Goal: Task Accomplishment & Management: Complete application form

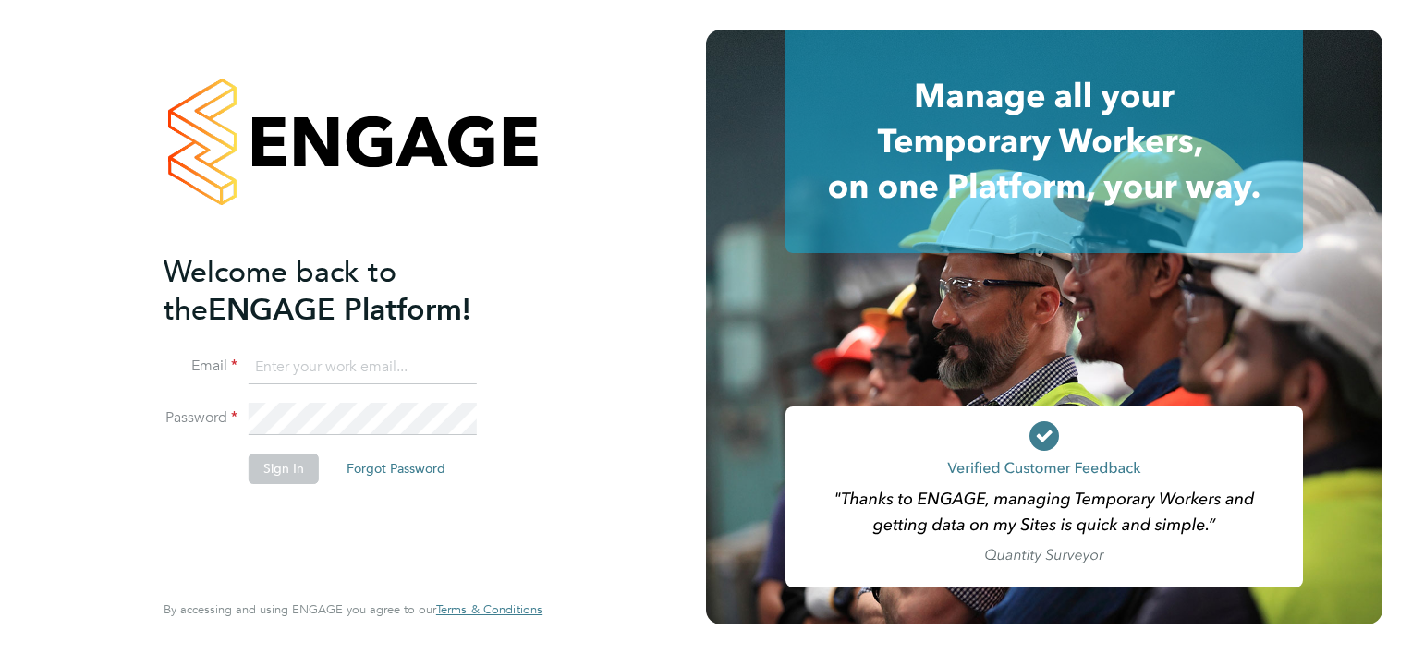
click at [286, 359] on input at bounding box center [363, 367] width 228 height 33
type input "smeraldo.porcaro@prsjobs.com"
click at [265, 489] on li "Sign In Forgot Password" at bounding box center [344, 478] width 360 height 48
click at [274, 460] on button "Sign In" at bounding box center [284, 469] width 70 height 30
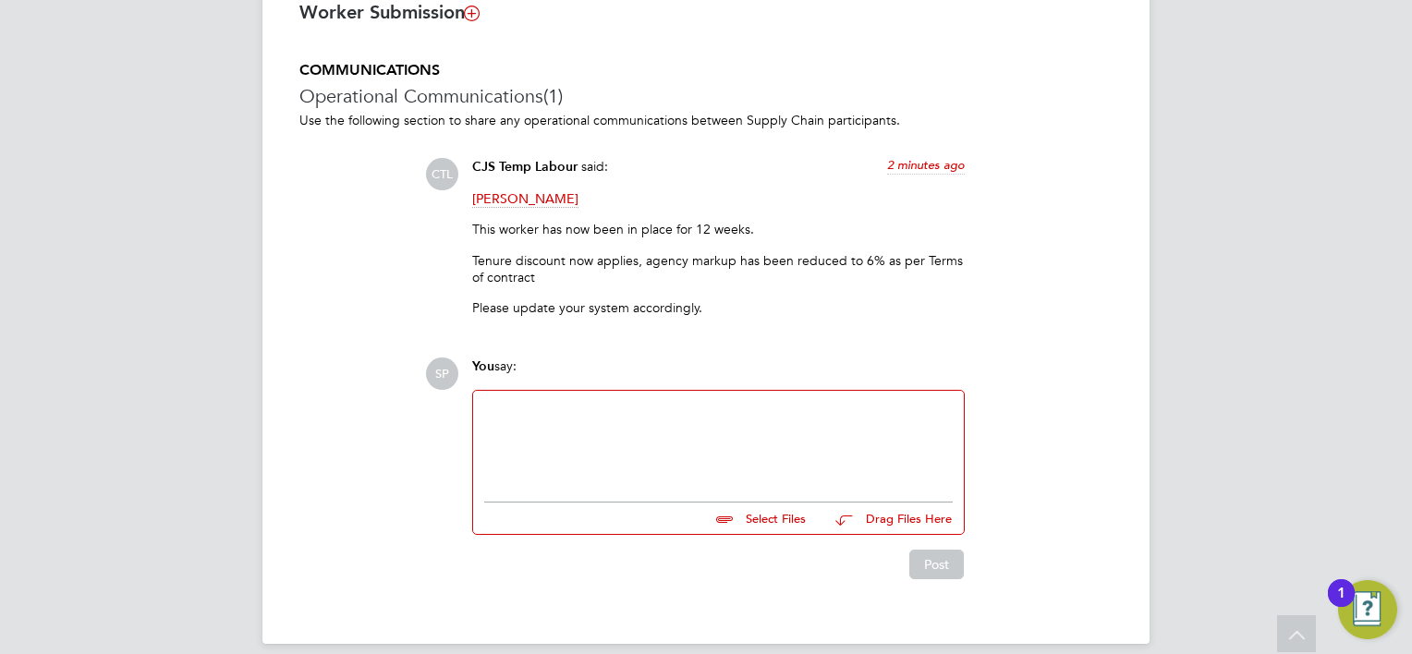
click at [333, 298] on div "COMMUNICATIONS Operational Communications (1) Use the following section to shar…" at bounding box center [705, 320] width 813 height 518
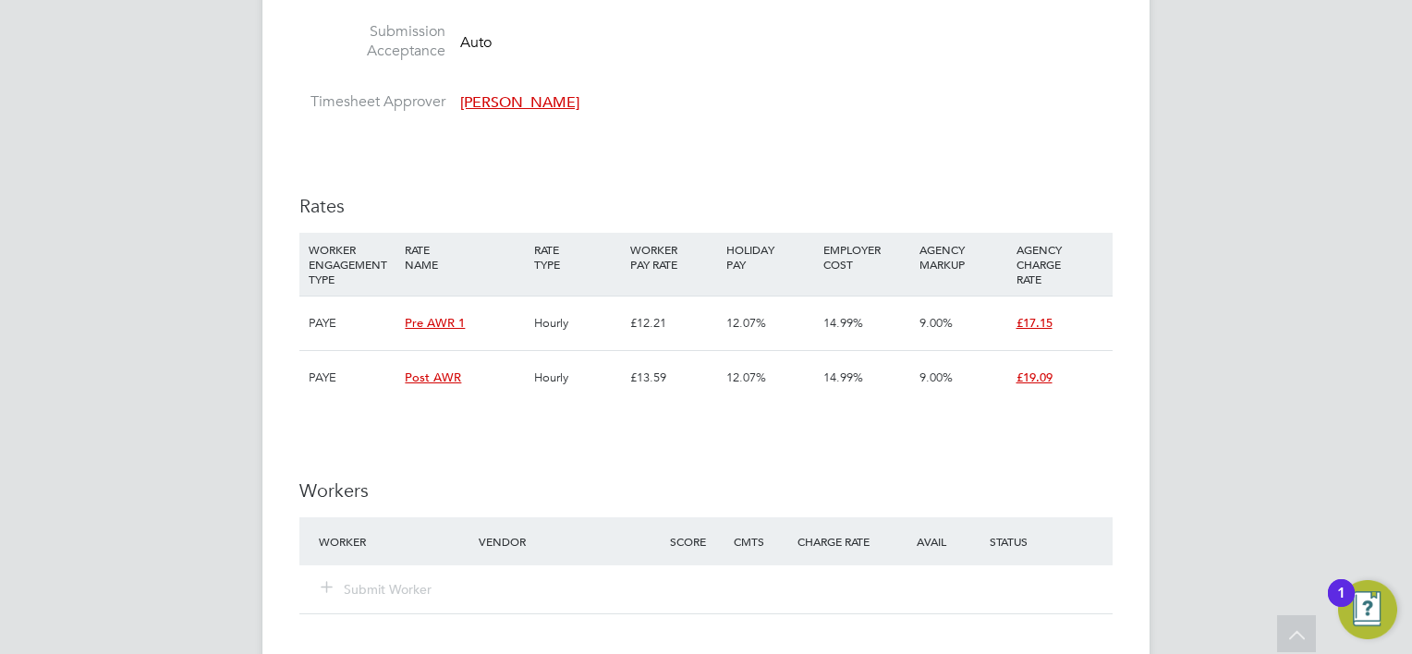
scroll to position [1940, 0]
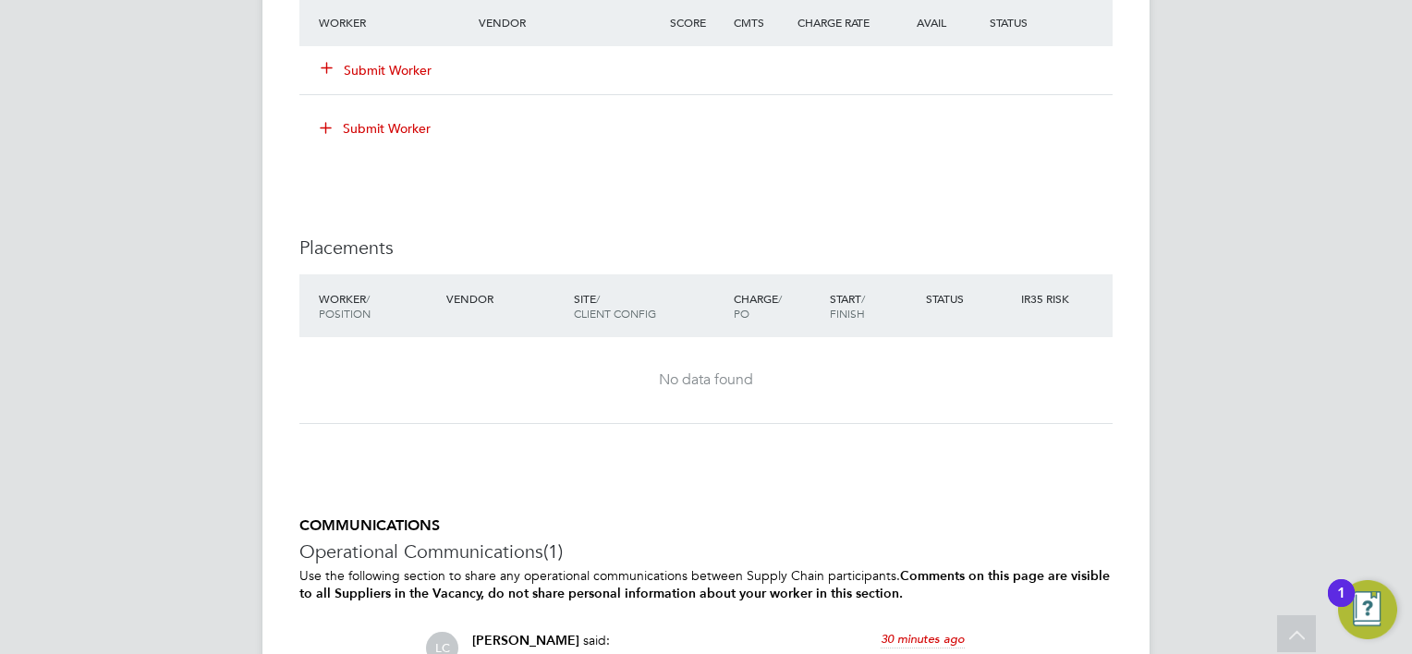
scroll to position [2111, 0]
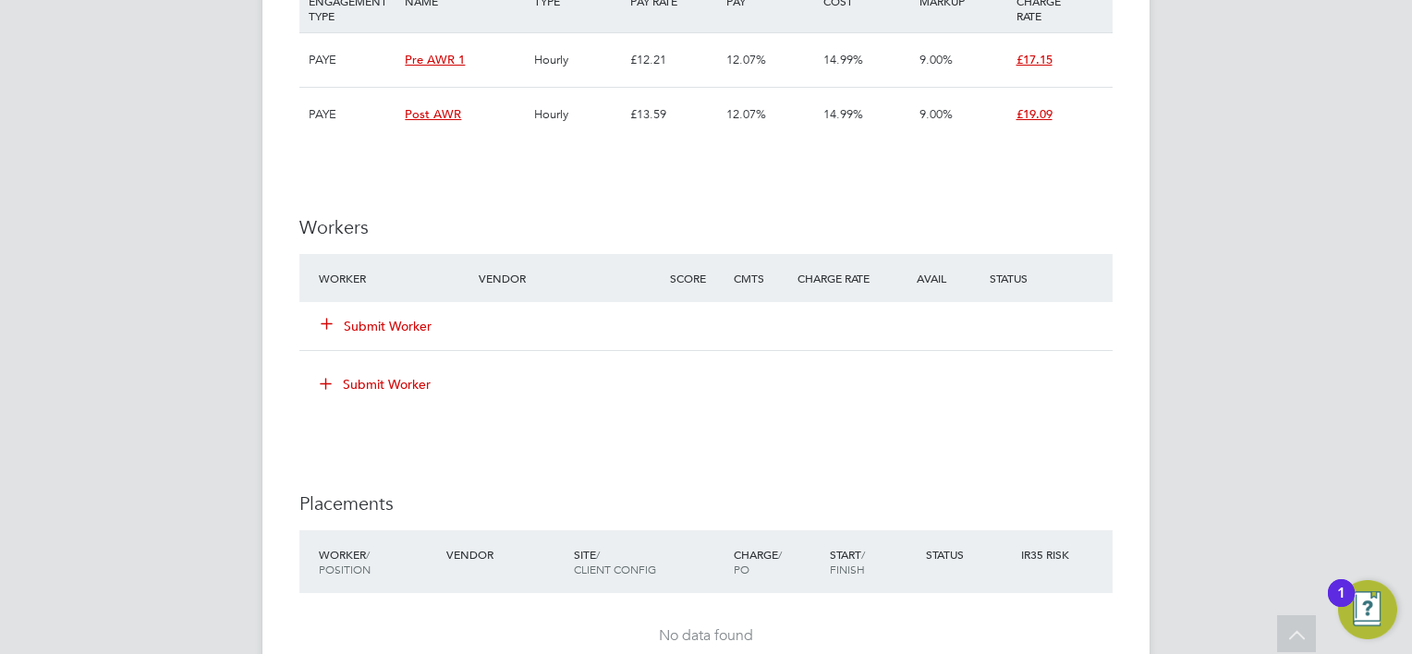
click at [398, 327] on button "Submit Worker" at bounding box center [377, 326] width 111 height 18
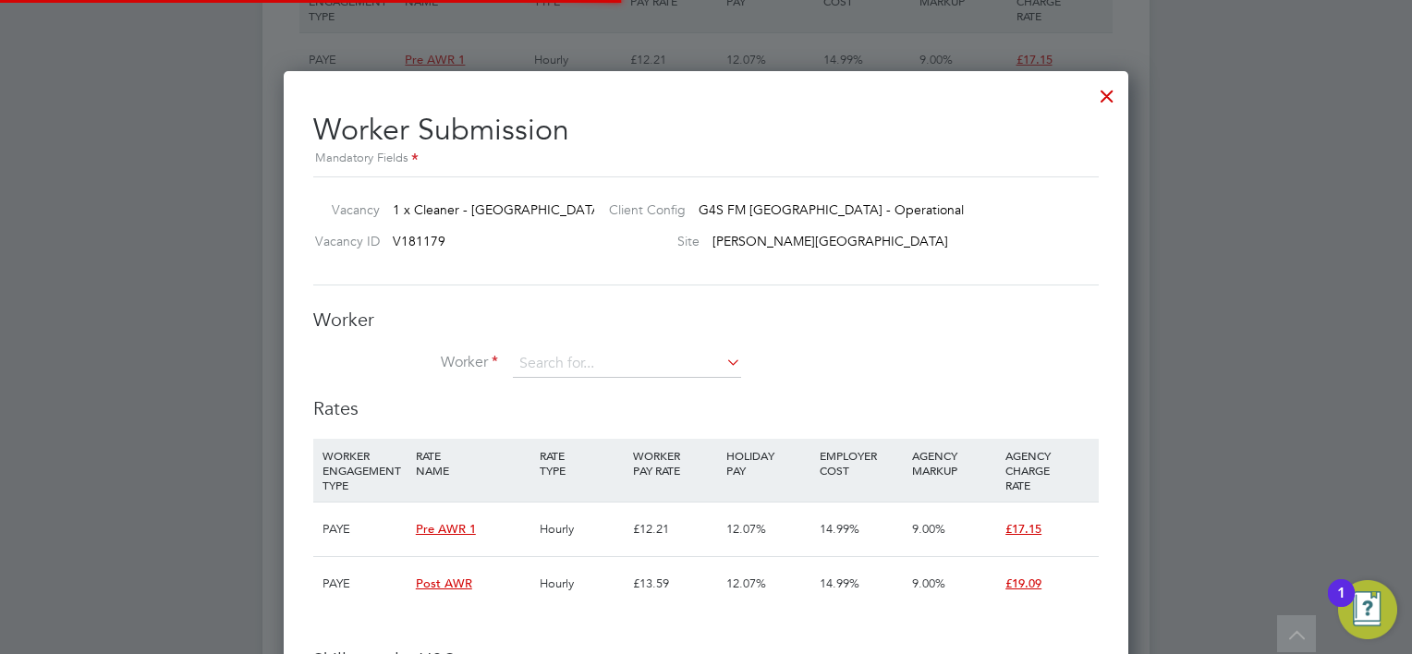
scroll to position [55, 126]
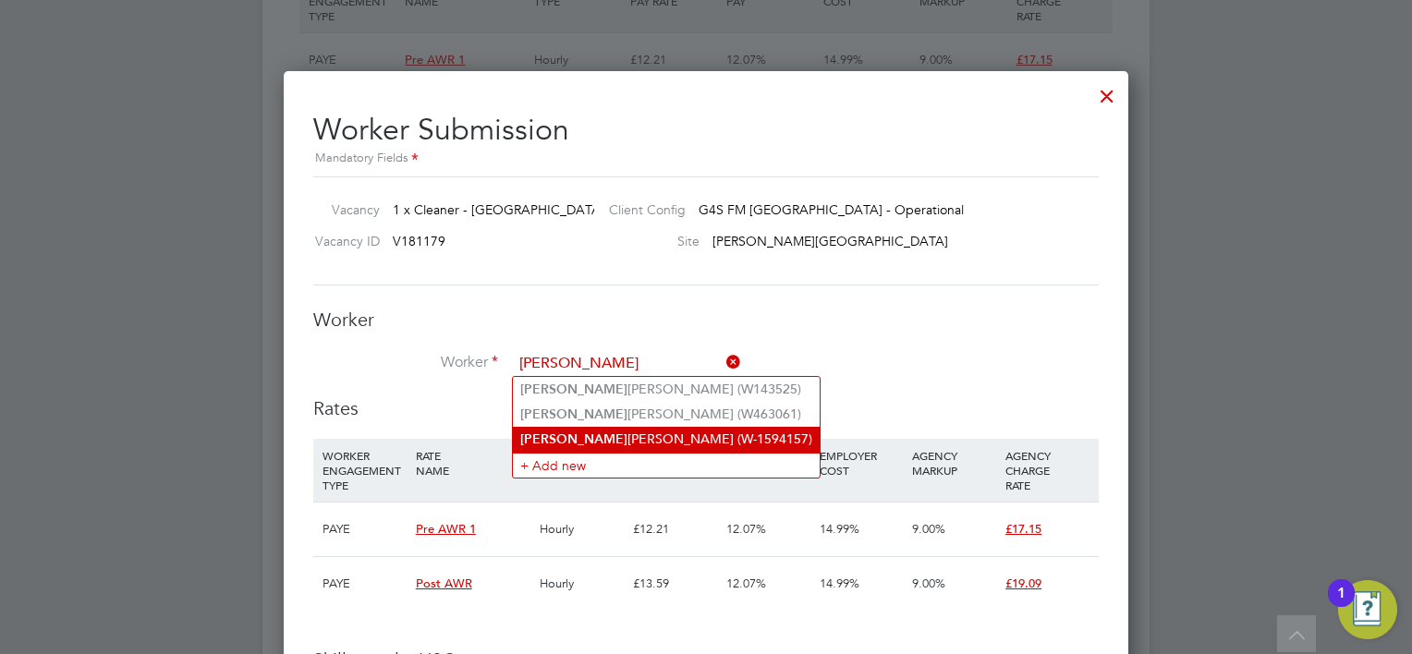
click at [604, 439] on li "Akwasi Ofori (W-1594157)" at bounding box center [666, 439] width 307 height 25
type input "Akwasi Ofori (W-1594157)"
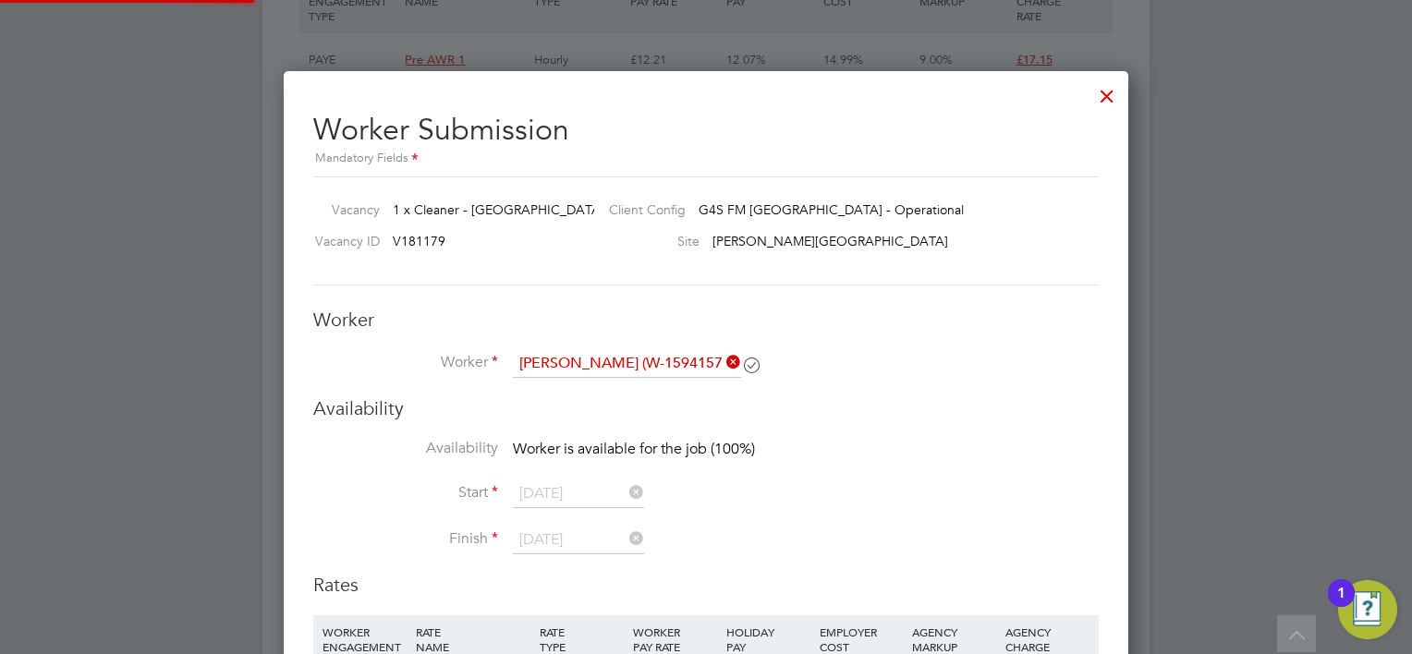
scroll to position [9, 8]
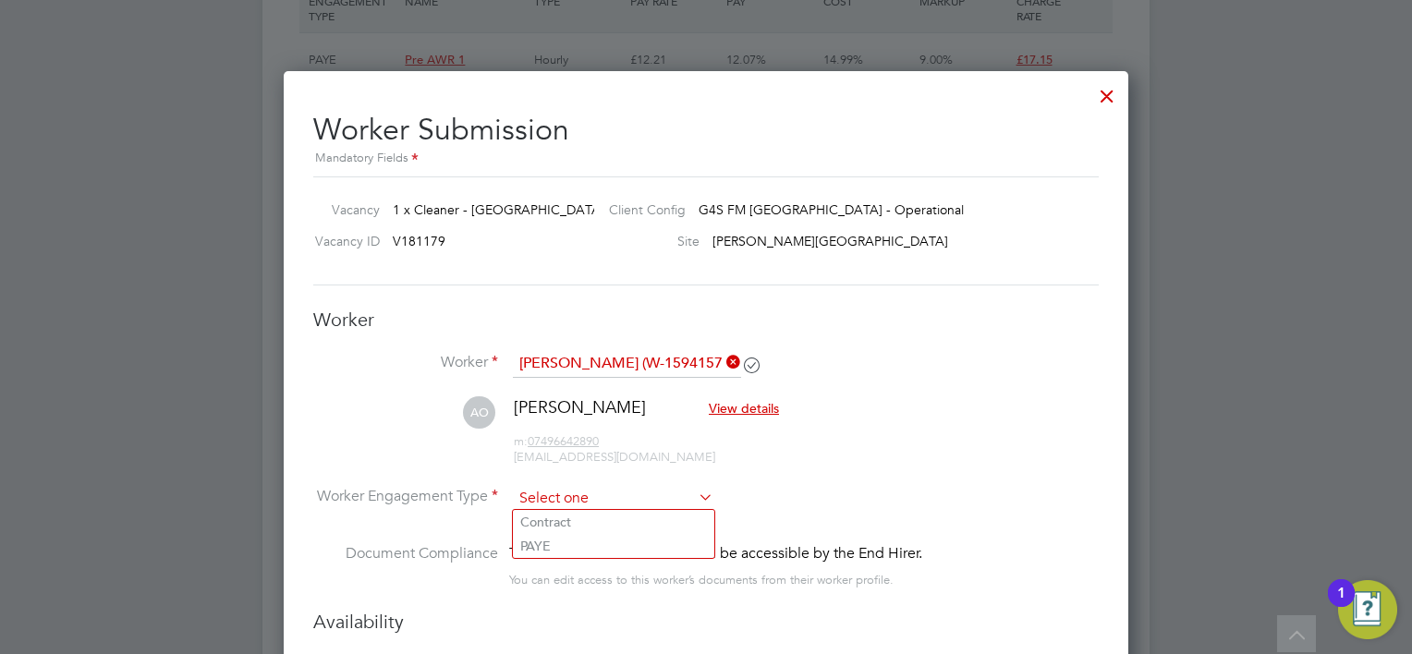
click at [588, 498] on input at bounding box center [613, 499] width 201 height 28
click at [583, 543] on li "PAYE" at bounding box center [613, 546] width 201 height 24
type input "PAYE"
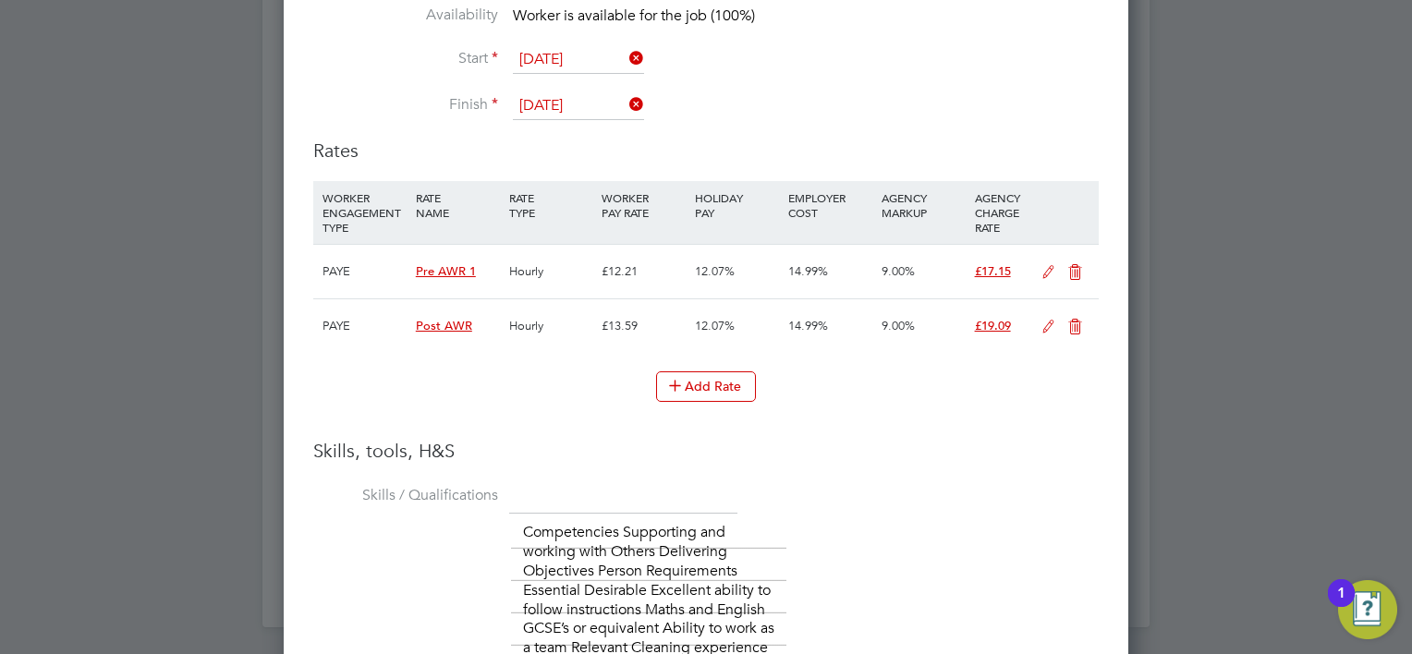
click at [1049, 323] on icon at bounding box center [1048, 327] width 23 height 15
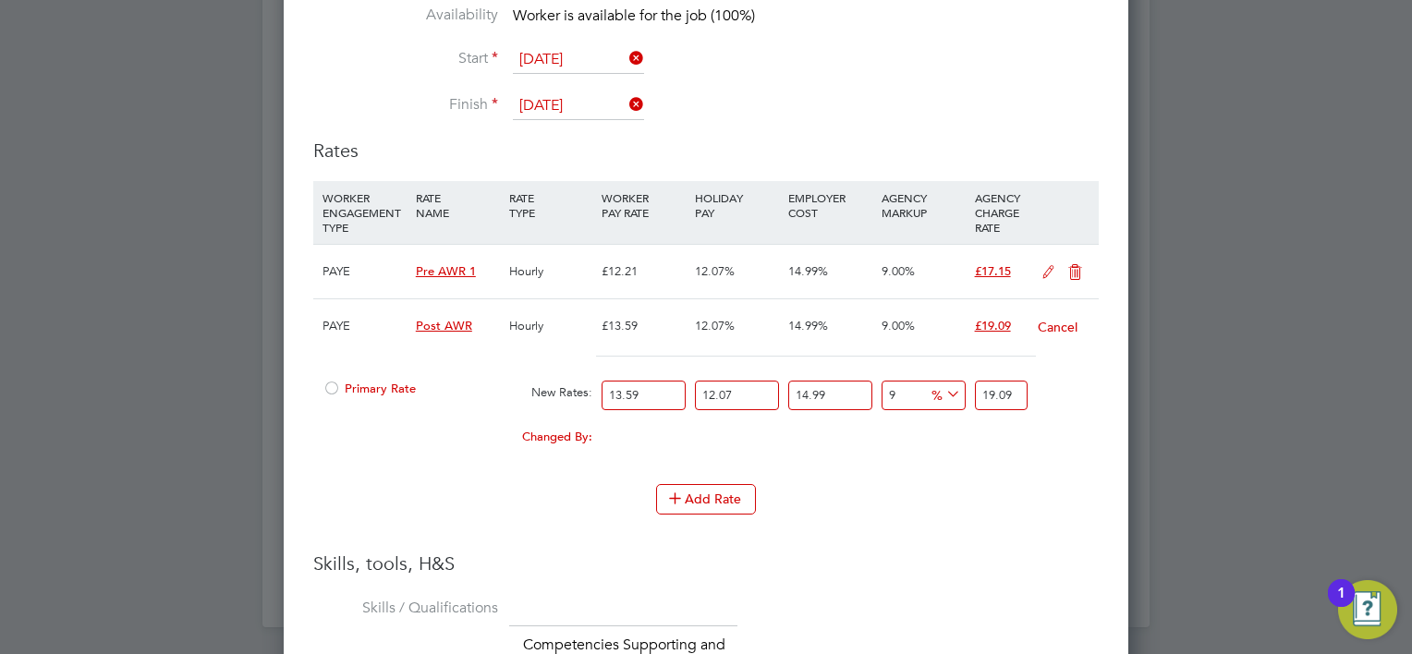
click at [344, 381] on span "Primary Rate" at bounding box center [368, 389] width 93 height 16
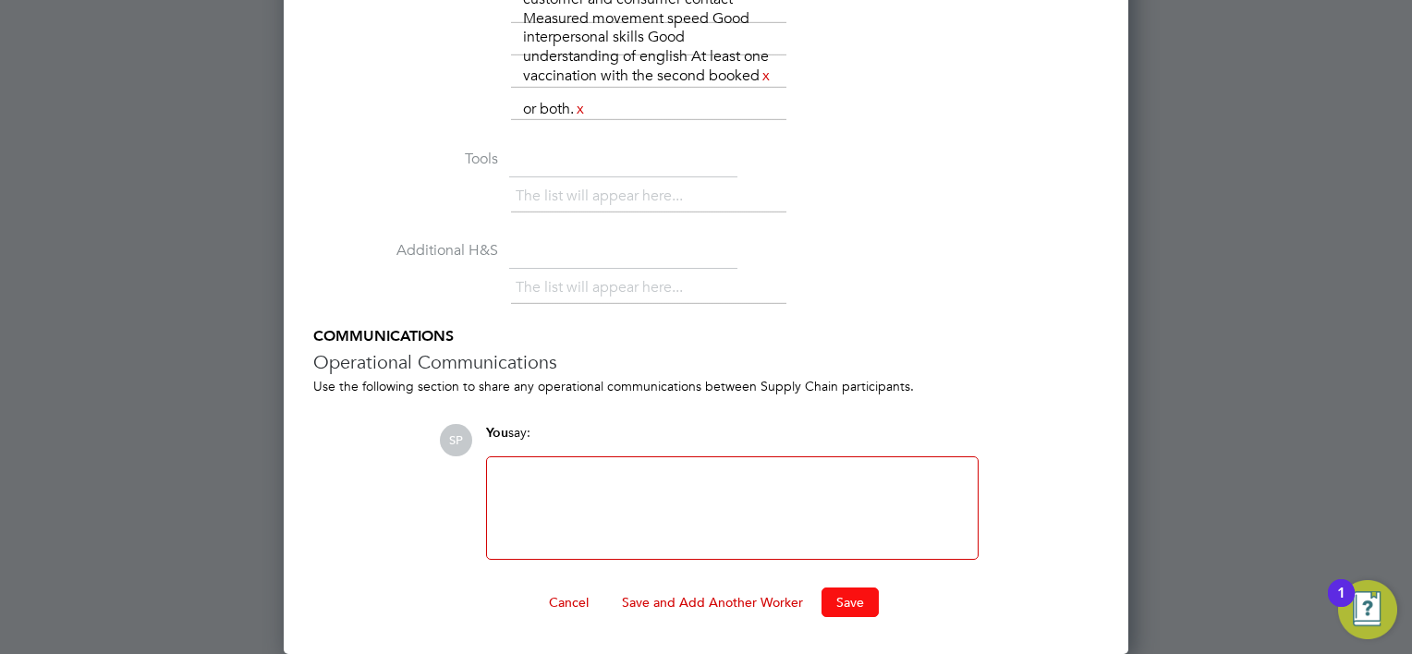
click at [841, 613] on button "Save" at bounding box center [849, 603] width 57 height 30
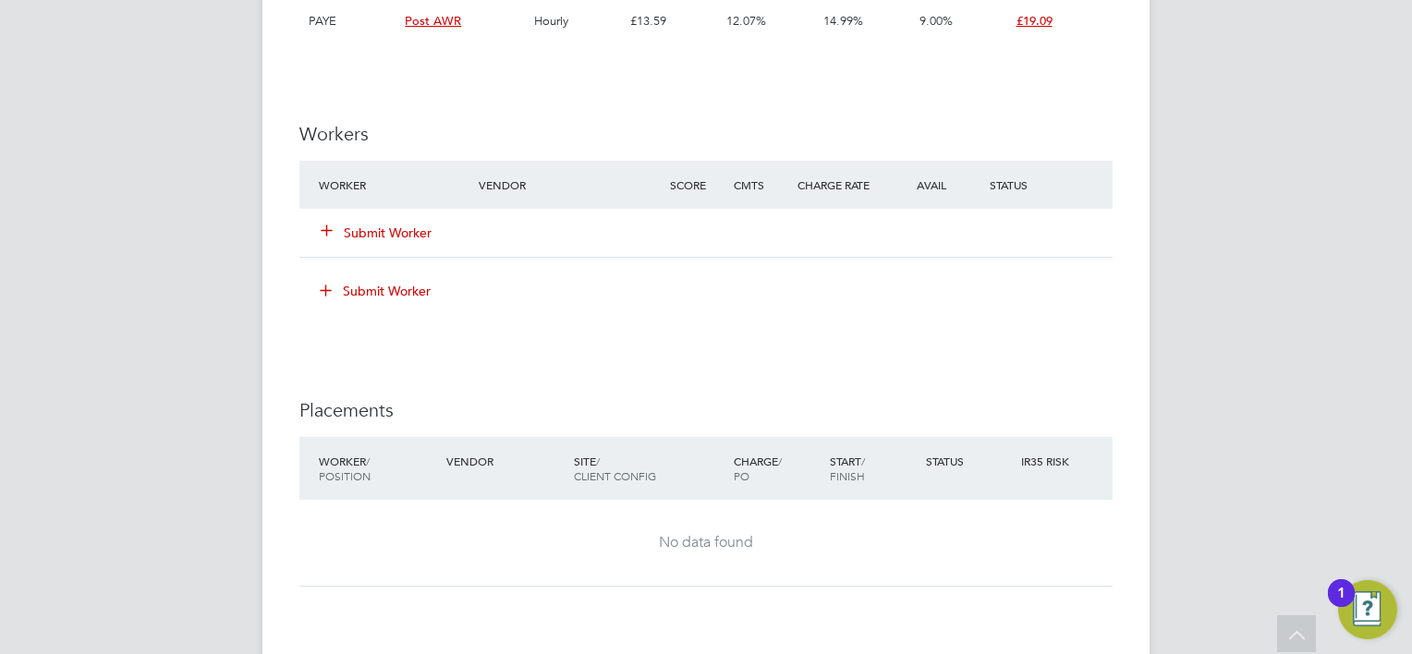
scroll to position [2218, 0]
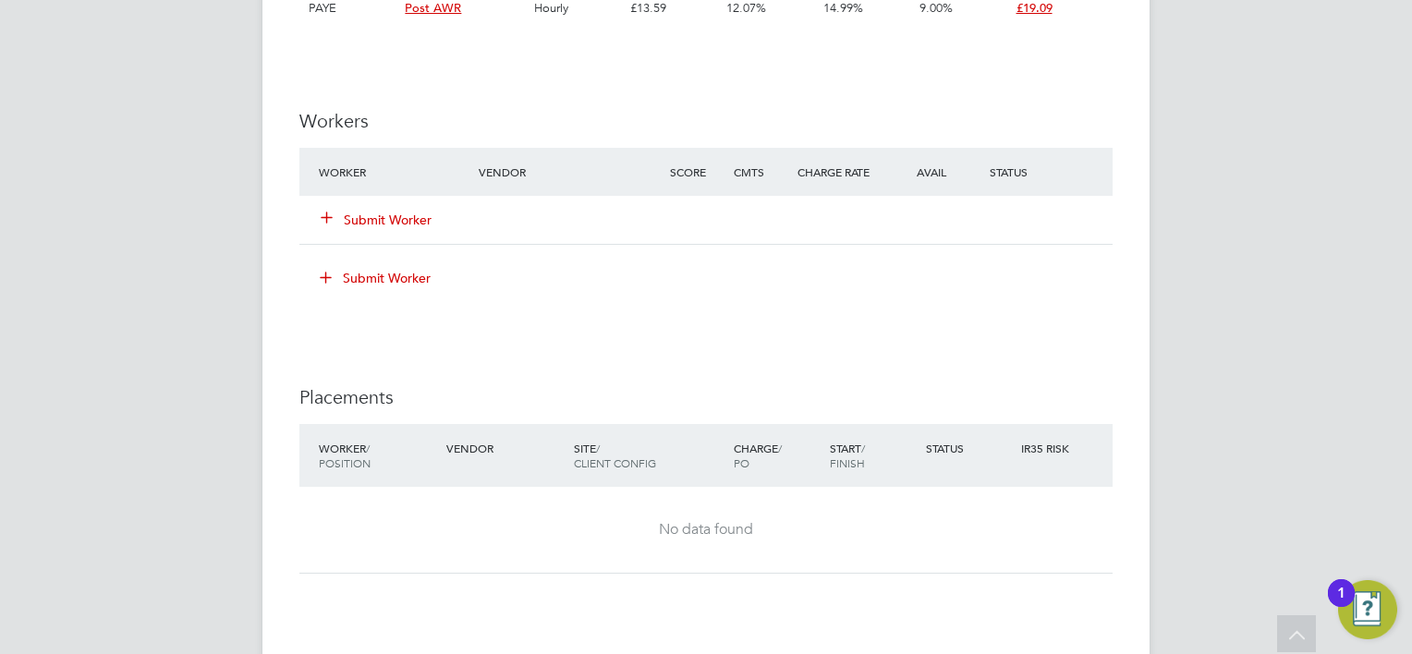
click at [392, 203] on div "Submit Worker" at bounding box center [409, 219] width 191 height 33
click at [394, 209] on div "Submit Worker" at bounding box center [409, 219] width 191 height 33
click at [397, 213] on button "Submit Worker" at bounding box center [377, 220] width 111 height 18
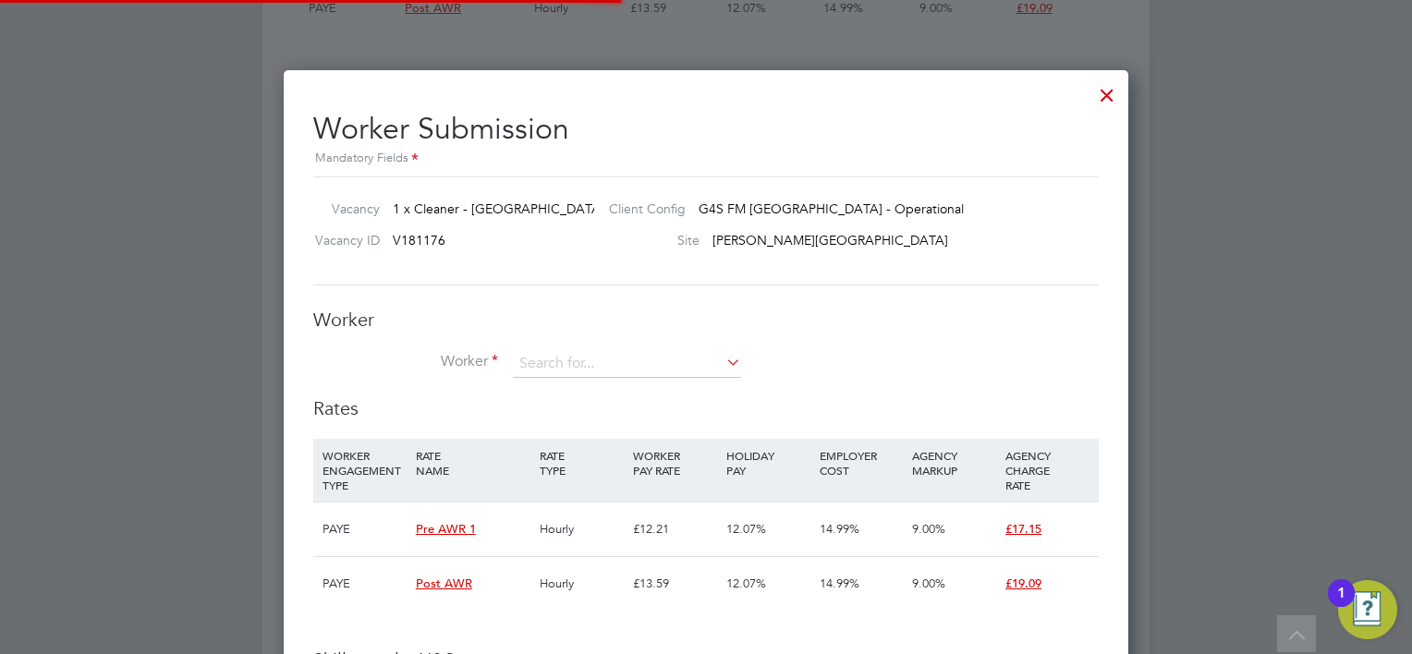
scroll to position [55, 126]
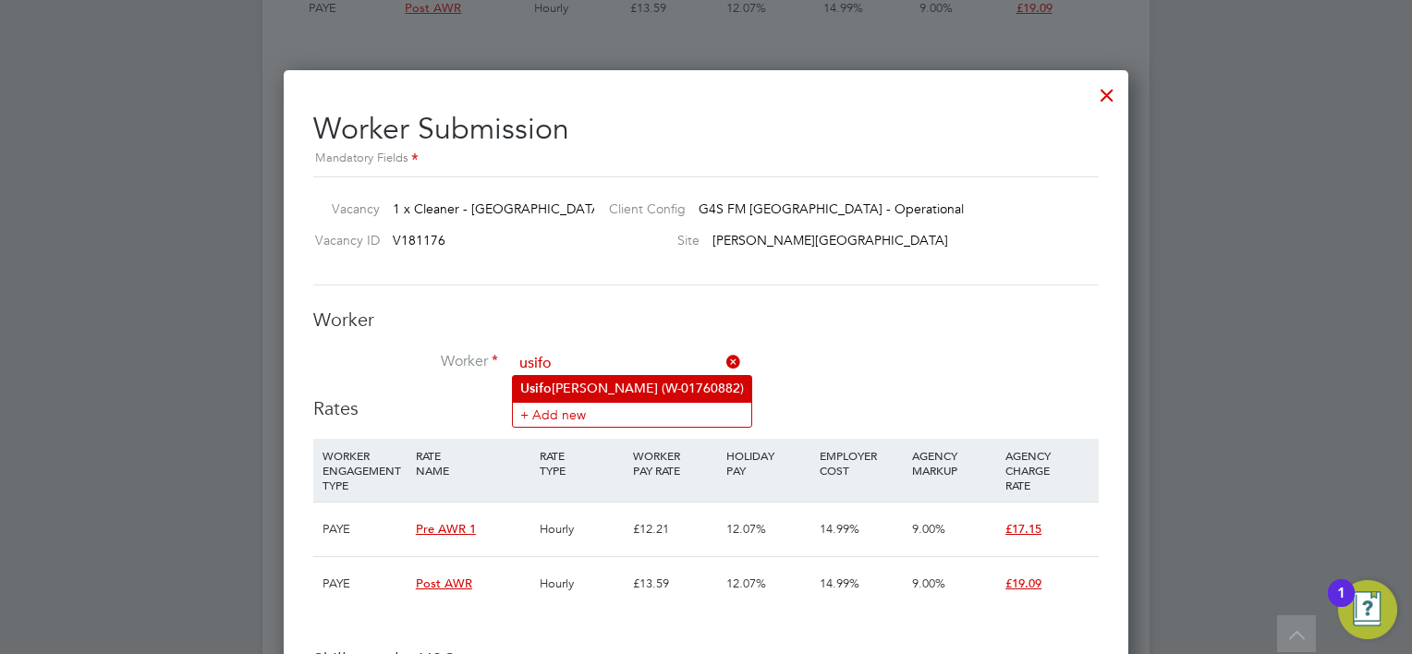
click at [561, 384] on li "[PERSON_NAME] Egbule (W-01760882)" at bounding box center [632, 388] width 238 height 25
type input "[PERSON_NAME] Egbule (W-01760882)"
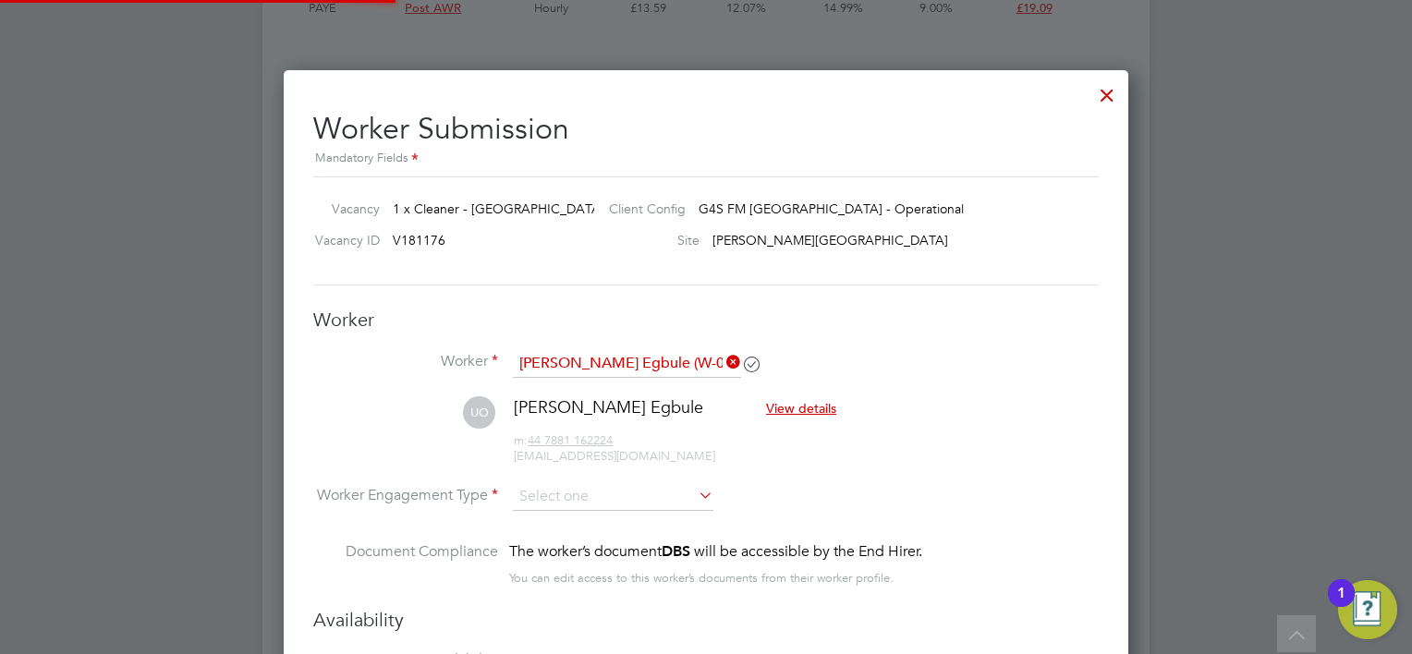
scroll to position [1884, 845]
click at [584, 476] on li "[PERSON_NAME] Egbule View details m: 44 7881 162224 [EMAIL_ADDRESS][DOMAIN_NAME]" at bounding box center [705, 440] width 785 height 88
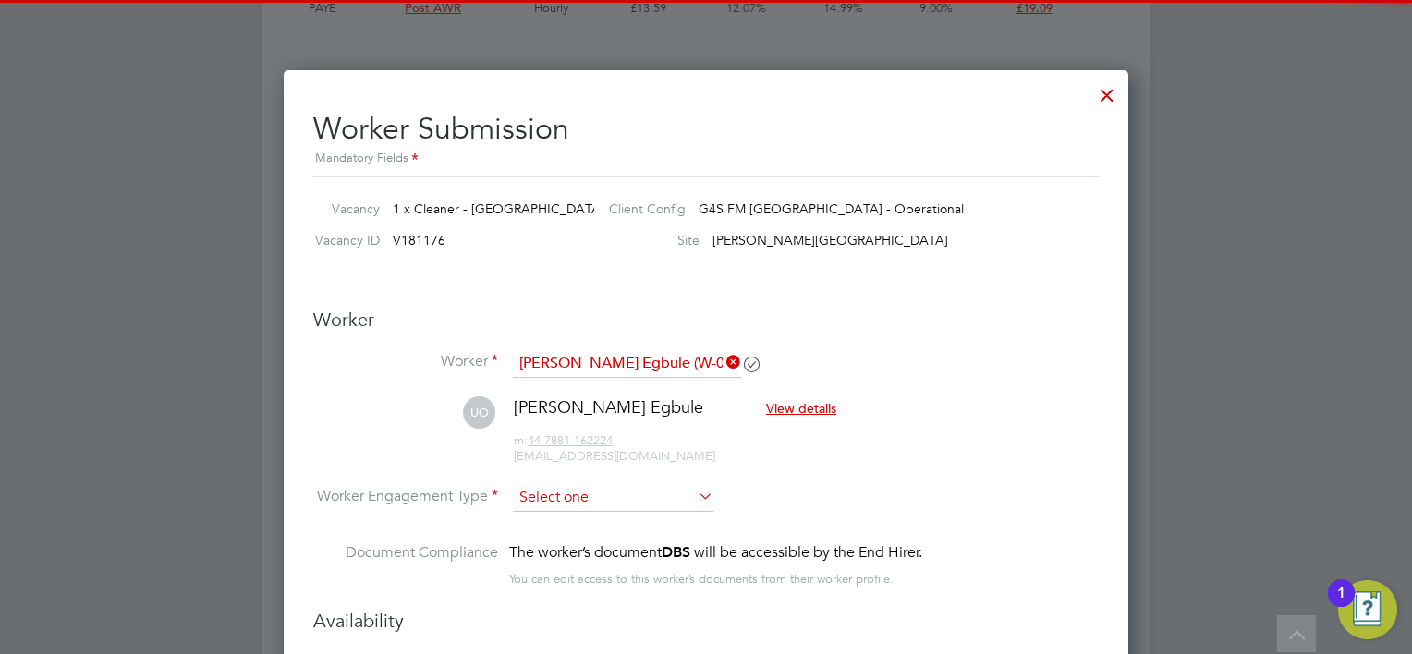
click at [585, 484] on input at bounding box center [613, 498] width 201 height 28
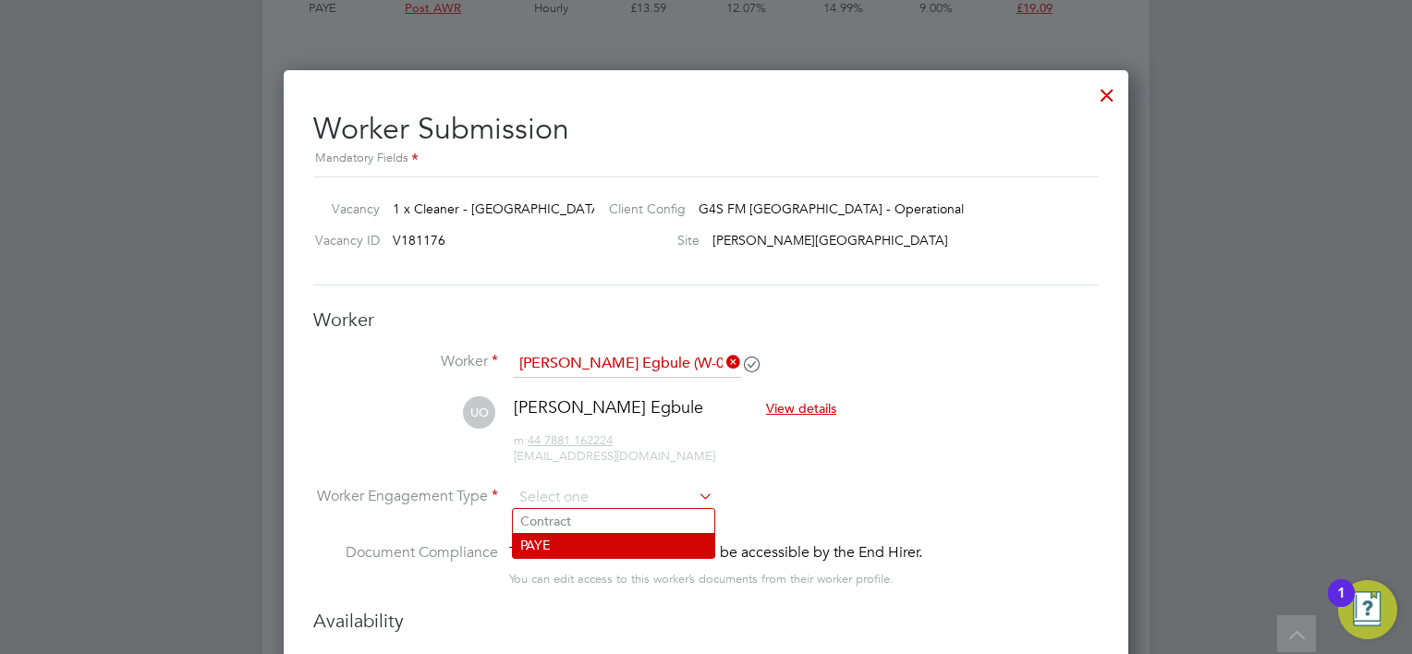
click at [582, 539] on li "PAYE" at bounding box center [613, 545] width 201 height 24
type input "PAYE"
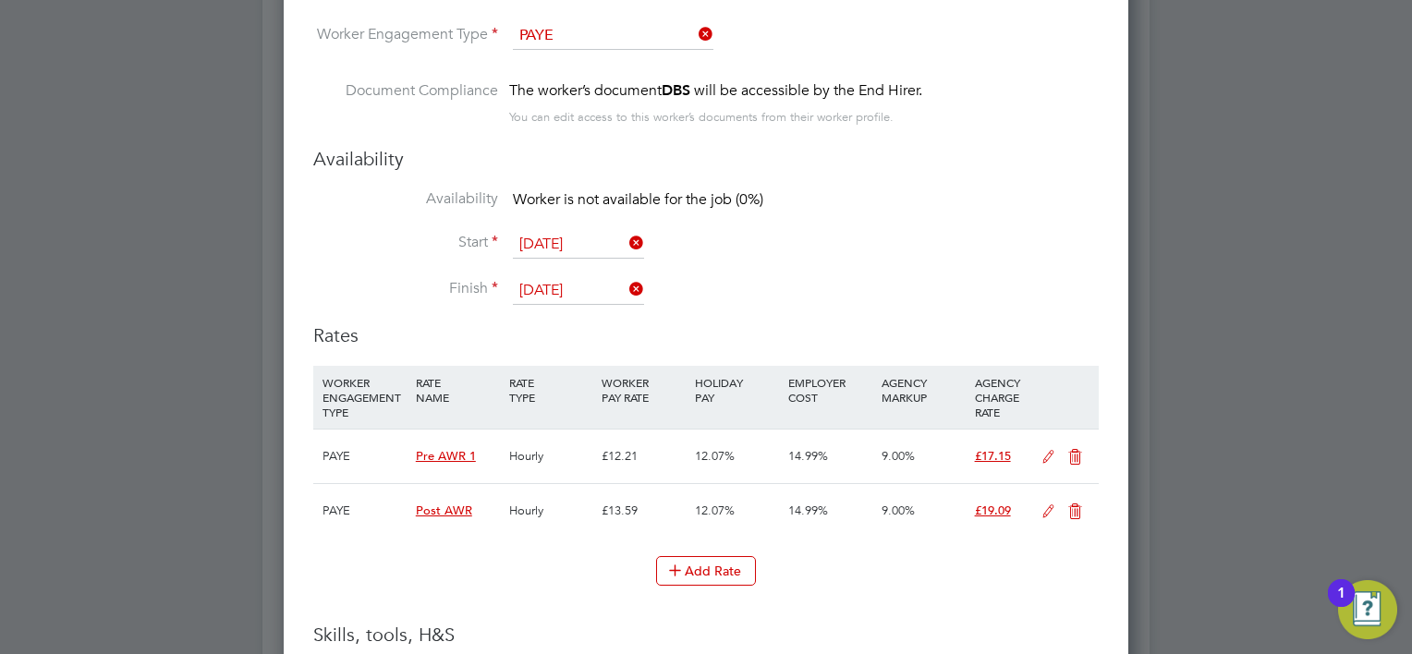
click at [1040, 508] on icon at bounding box center [1048, 511] width 23 height 15
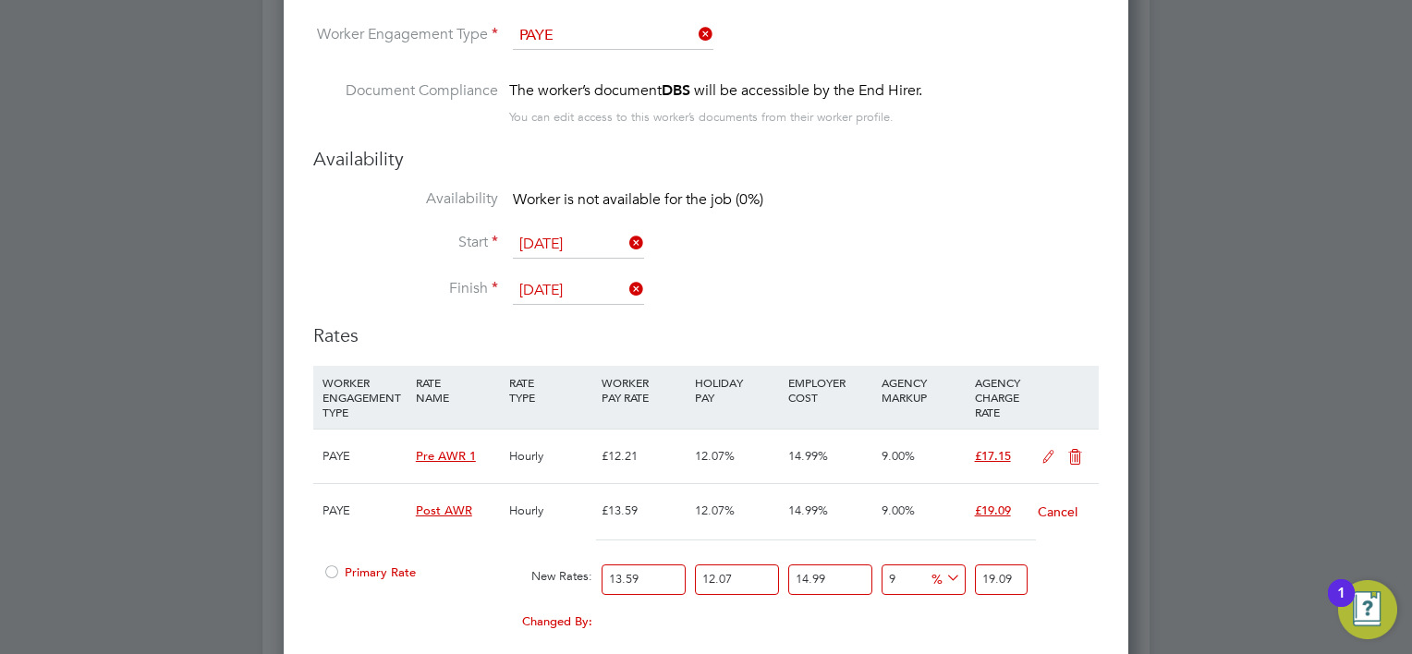
click at [393, 569] on span "Primary Rate" at bounding box center [368, 573] width 93 height 16
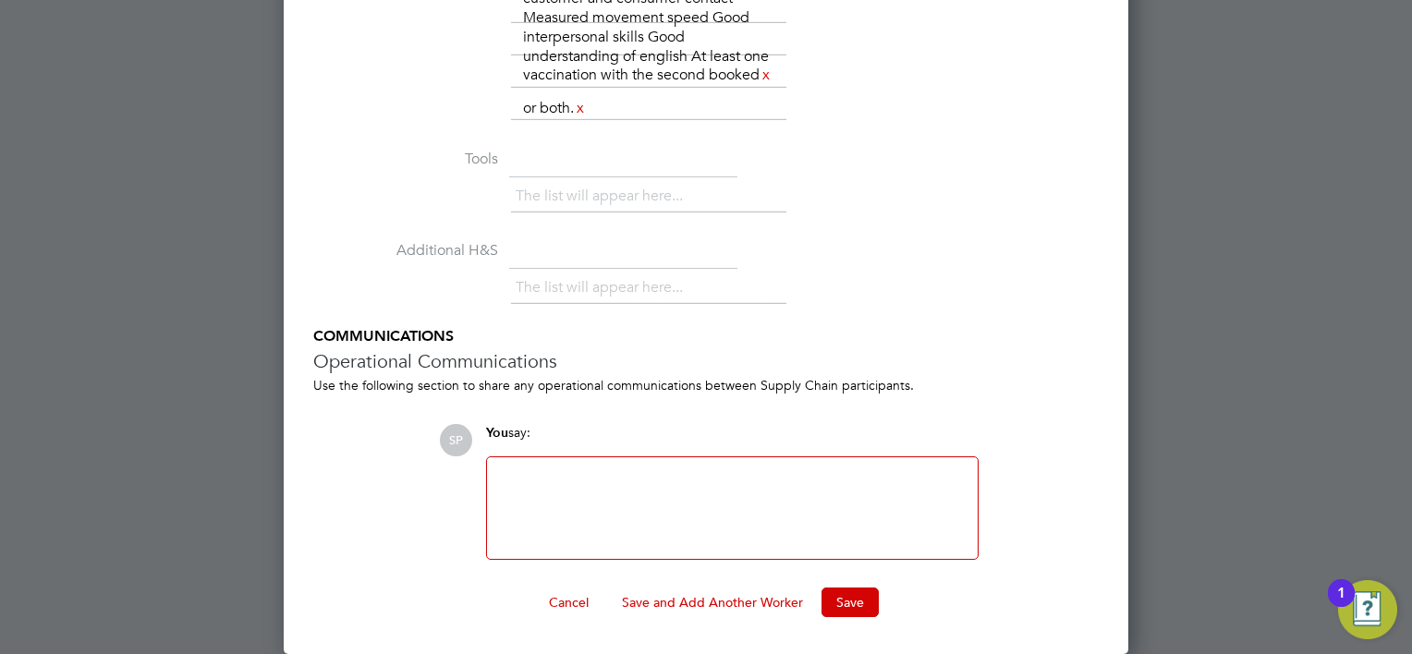
click at [850, 601] on button "Save" at bounding box center [849, 603] width 57 height 30
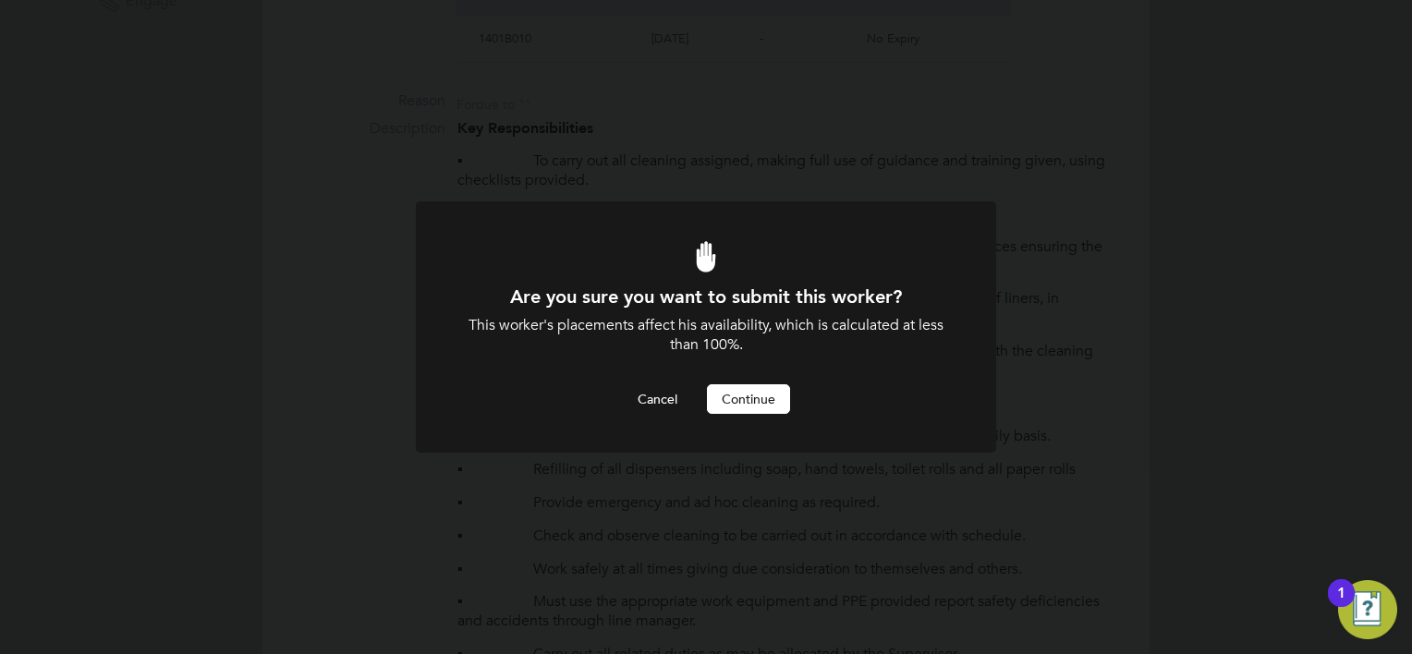
drag, startPoint x: 738, startPoint y: 370, endPoint x: 735, endPoint y: 405, distance: 35.2
click at [738, 371] on div "Are you sure you want to submit this worker? This worker's placements affect hi…" at bounding box center [706, 349] width 480 height 129
click at [735, 407] on button "Continue" at bounding box center [748, 399] width 83 height 30
